Goal: Task Accomplishment & Management: Manage account settings

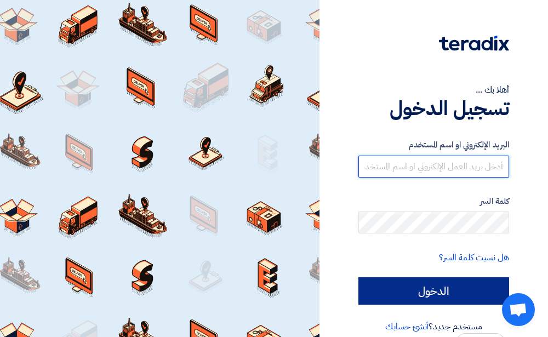
type input "[EMAIL_ADDRESS][DOMAIN_NAME]"
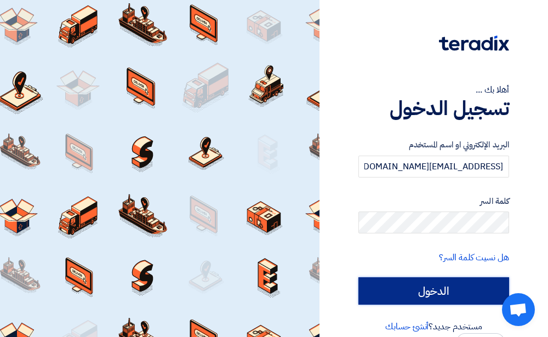
click at [432, 294] on input "الدخول" at bounding box center [433, 290] width 151 height 27
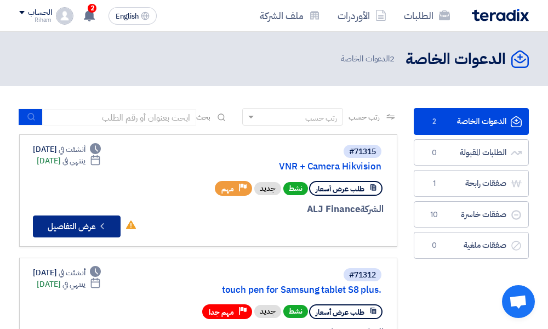
click at [74, 226] on button "Check details عرض التفاصيل" at bounding box center [77, 226] width 88 height 22
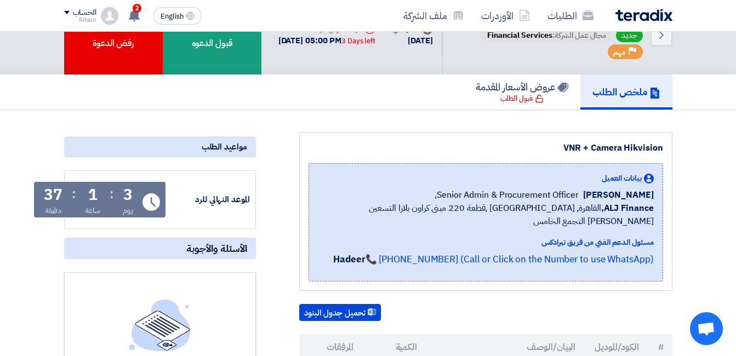
scroll to position [55, 0]
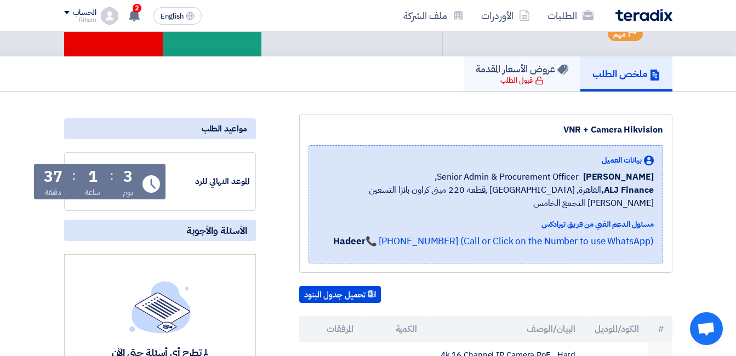
click at [513, 81] on div "قبول الطلب" at bounding box center [521, 80] width 43 height 11
click at [518, 79] on div "قبول الطلب" at bounding box center [521, 80] width 43 height 11
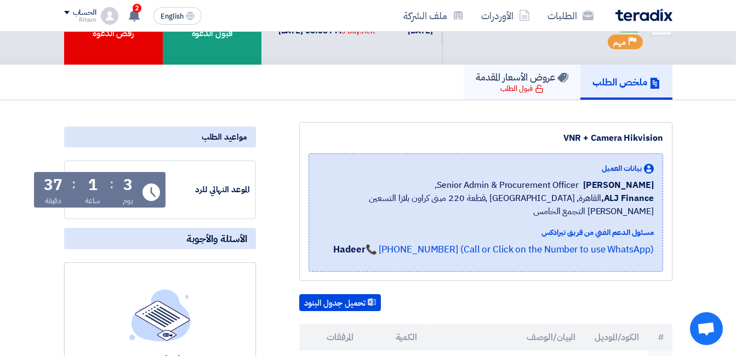
scroll to position [0, 0]
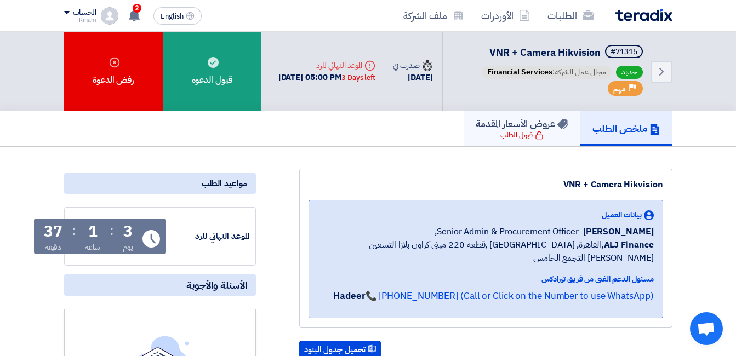
click at [523, 139] on div "قبول الطلب" at bounding box center [521, 135] width 43 height 11
click at [556, 129] on h5 "ملخص الطلب" at bounding box center [626, 128] width 68 height 13
click at [528, 129] on h5 "عروض الأسعار المقدمة" at bounding box center [522, 123] width 93 height 13
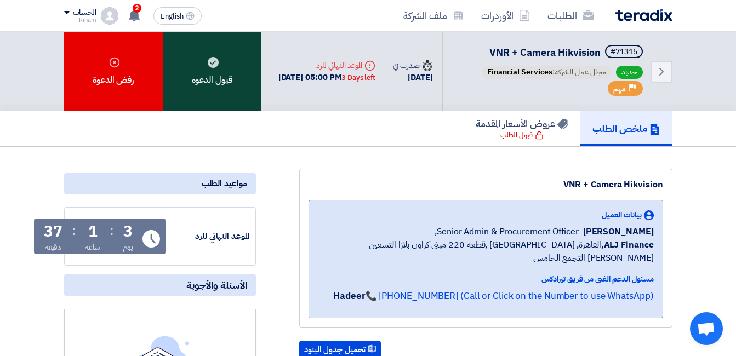
click at [221, 88] on div "قبول الدعوه" at bounding box center [212, 71] width 99 height 79
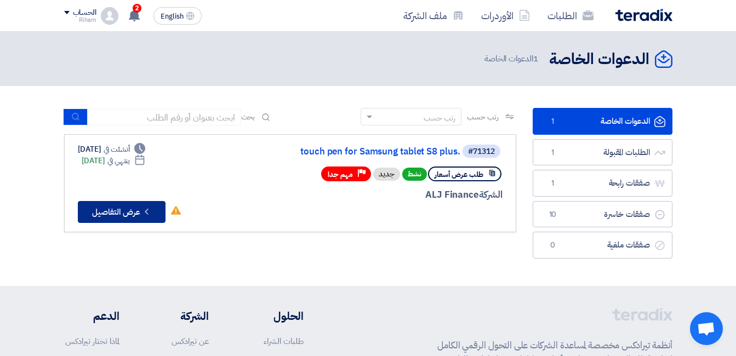
click at [149, 217] on button "Check details عرض التفاصيل" at bounding box center [122, 212] width 88 height 22
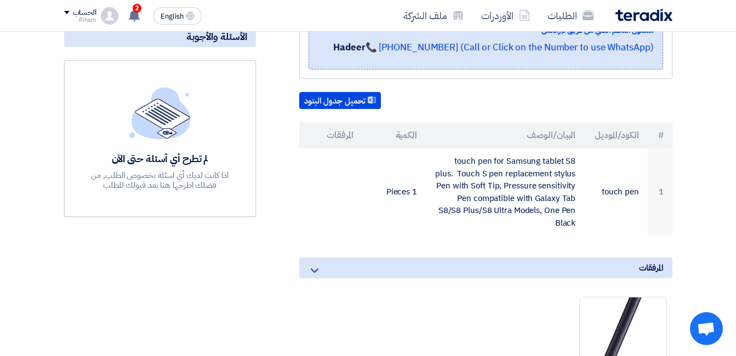
scroll to position [164, 0]
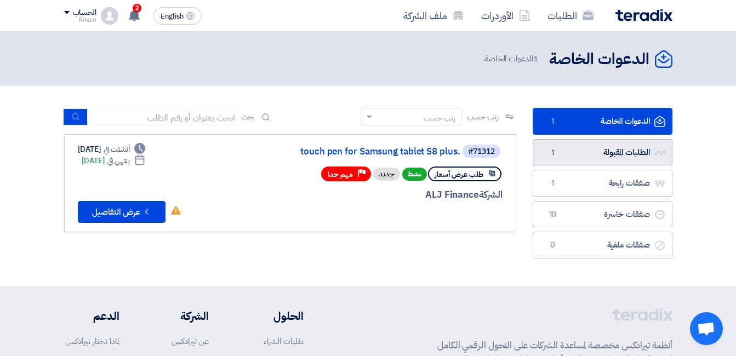
click at [556, 157] on link "الطلبات المقبولة الطلبات المقبولة 1" at bounding box center [603, 152] width 140 height 27
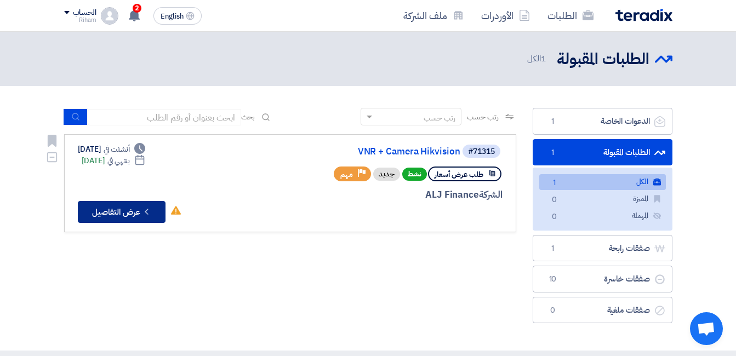
click at [147, 215] on icon "Check details" at bounding box center [146, 212] width 10 height 10
